Goal: Check status: Check status

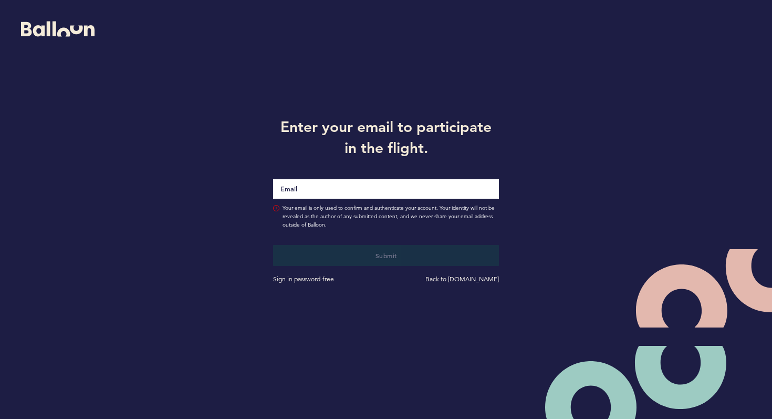
click at [318, 194] on input "Email" at bounding box center [386, 188] width 226 height 19
type input "[PERSON_NAME][EMAIL_ADDRESS][PERSON_NAME][DOMAIN_NAME]"
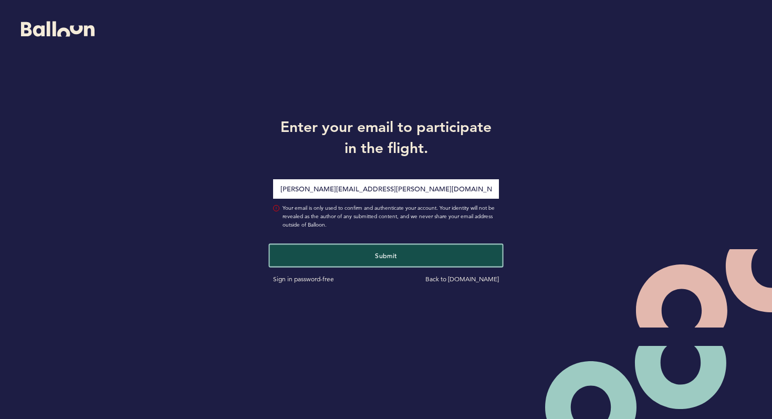
click at [348, 254] on button "Submit" at bounding box center [386, 255] width 233 height 22
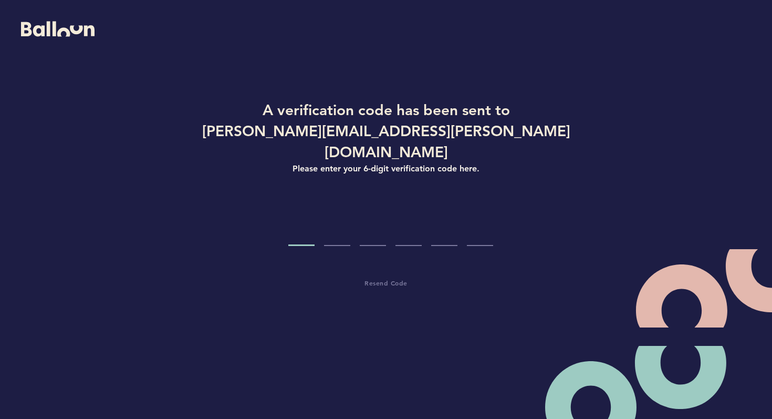
type input "7"
type input "8"
type input "4"
type input "7"
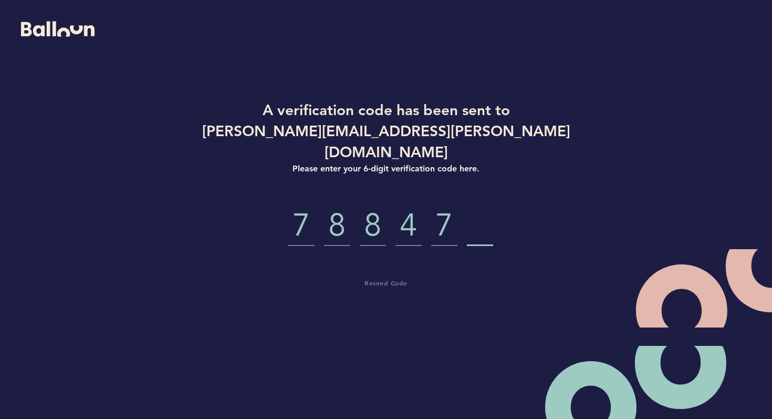
type input "1"
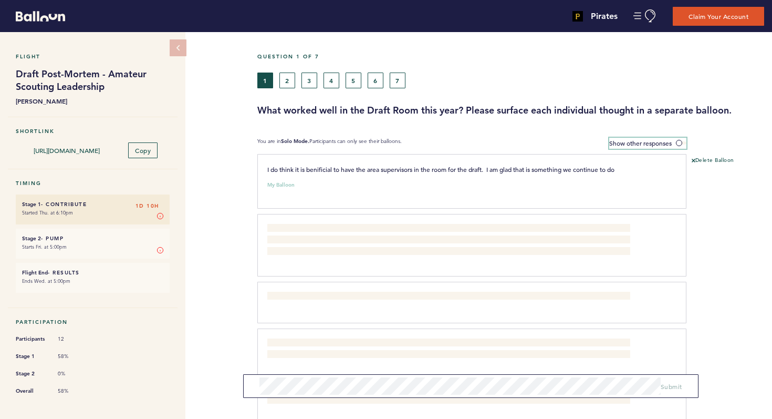
click at [682, 141] on span at bounding box center [681, 142] width 11 height 3
click at [0, 0] on input "Show other responses" at bounding box center [0, 0] width 0 height 0
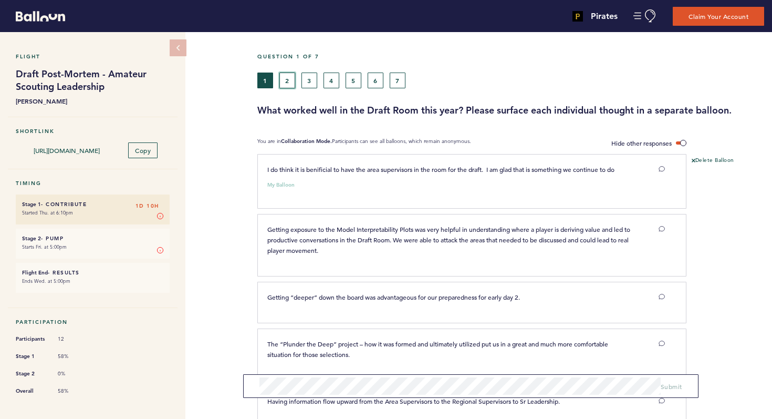
click at [292, 76] on button "2" at bounding box center [288, 81] width 16 height 16
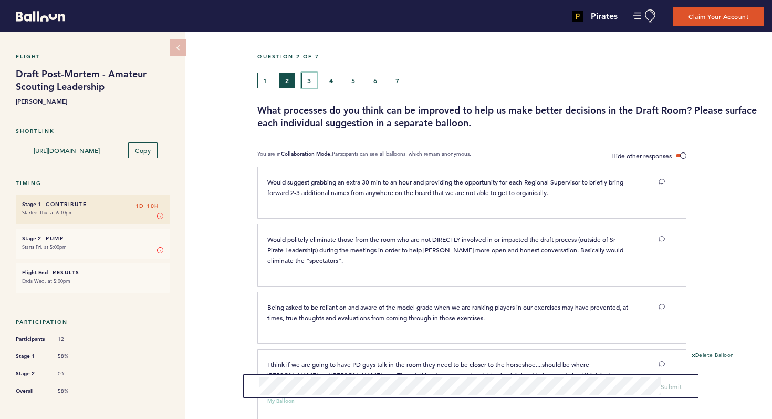
click at [311, 77] on button "3" at bounding box center [310, 81] width 16 height 16
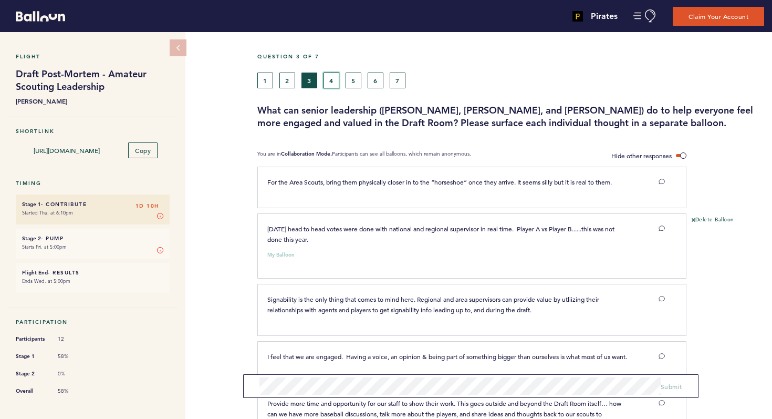
click at [333, 84] on button "4" at bounding box center [332, 81] width 16 height 16
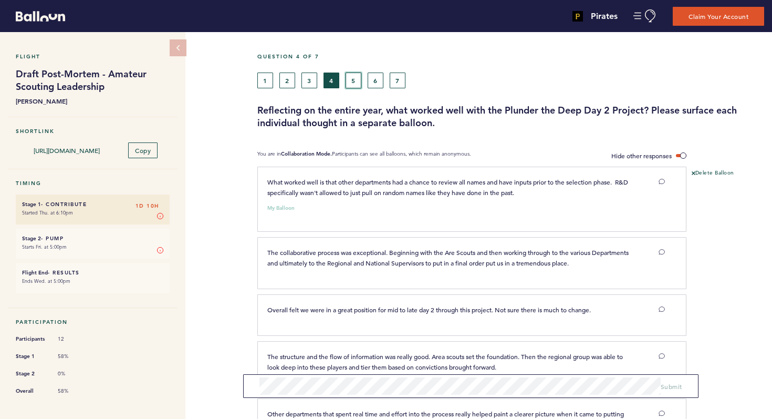
click at [353, 82] on button "5" at bounding box center [354, 81] width 16 height 16
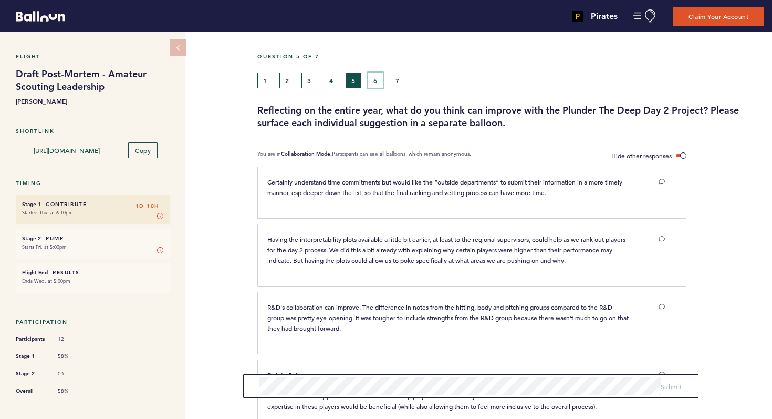
click at [376, 80] on button "6" at bounding box center [376, 81] width 16 height 16
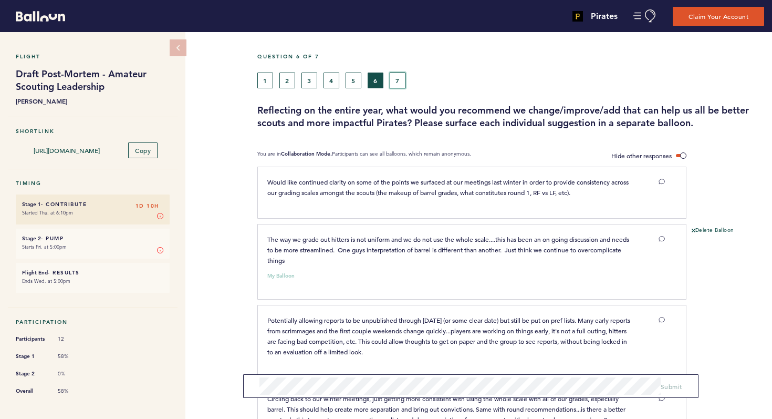
click at [397, 84] on button "7" at bounding box center [398, 81] width 16 height 16
